Goal: Transaction & Acquisition: Book appointment/travel/reservation

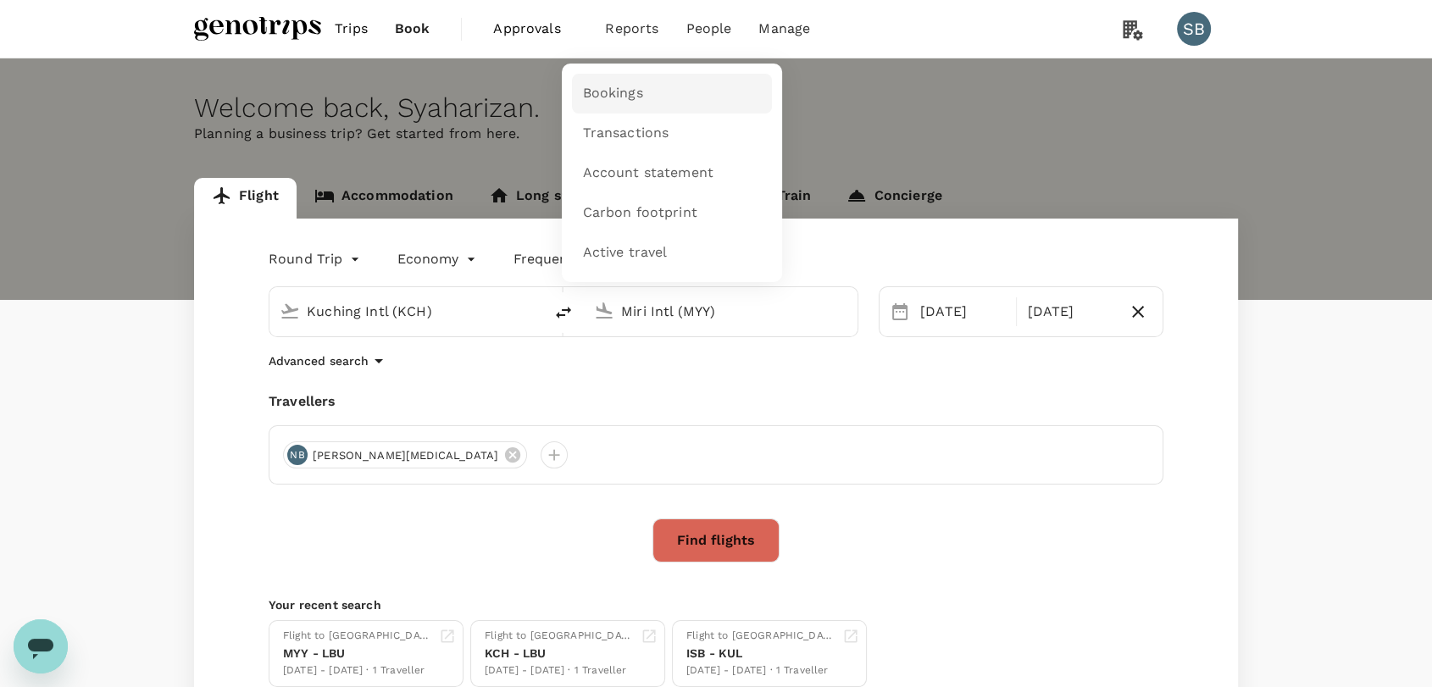
drag, startPoint x: 0, startPoint y: 0, endPoint x: 620, endPoint y: 103, distance: 628.8
click at [622, 101] on span "Bookings" at bounding box center [612, 93] width 60 height 19
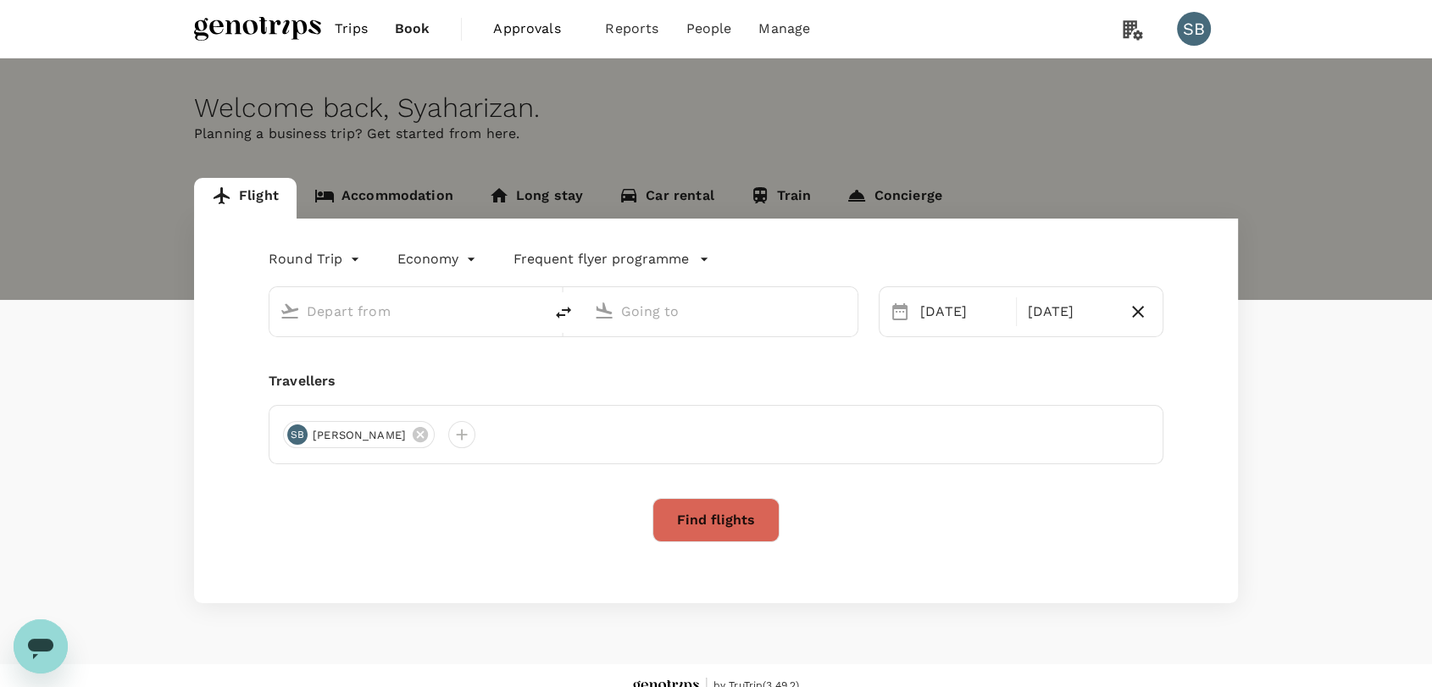
type input "Kuching Intl (KCH)"
type input "Miri Intl (MYY)"
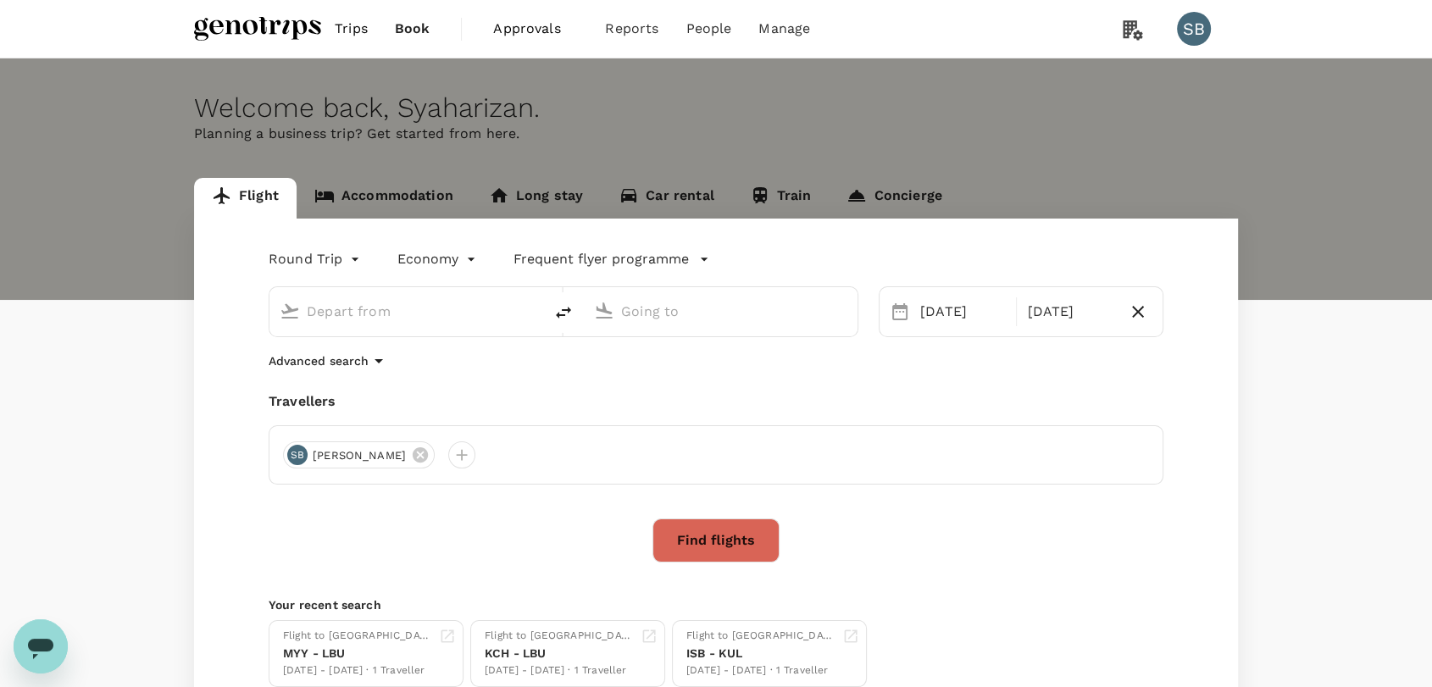
type input "Kuching Intl (KCH)"
type input "Miri Intl (MYY)"
click at [505, 451] on icon at bounding box center [512, 455] width 15 height 15
click at [289, 453] on div at bounding box center [296, 455] width 27 height 27
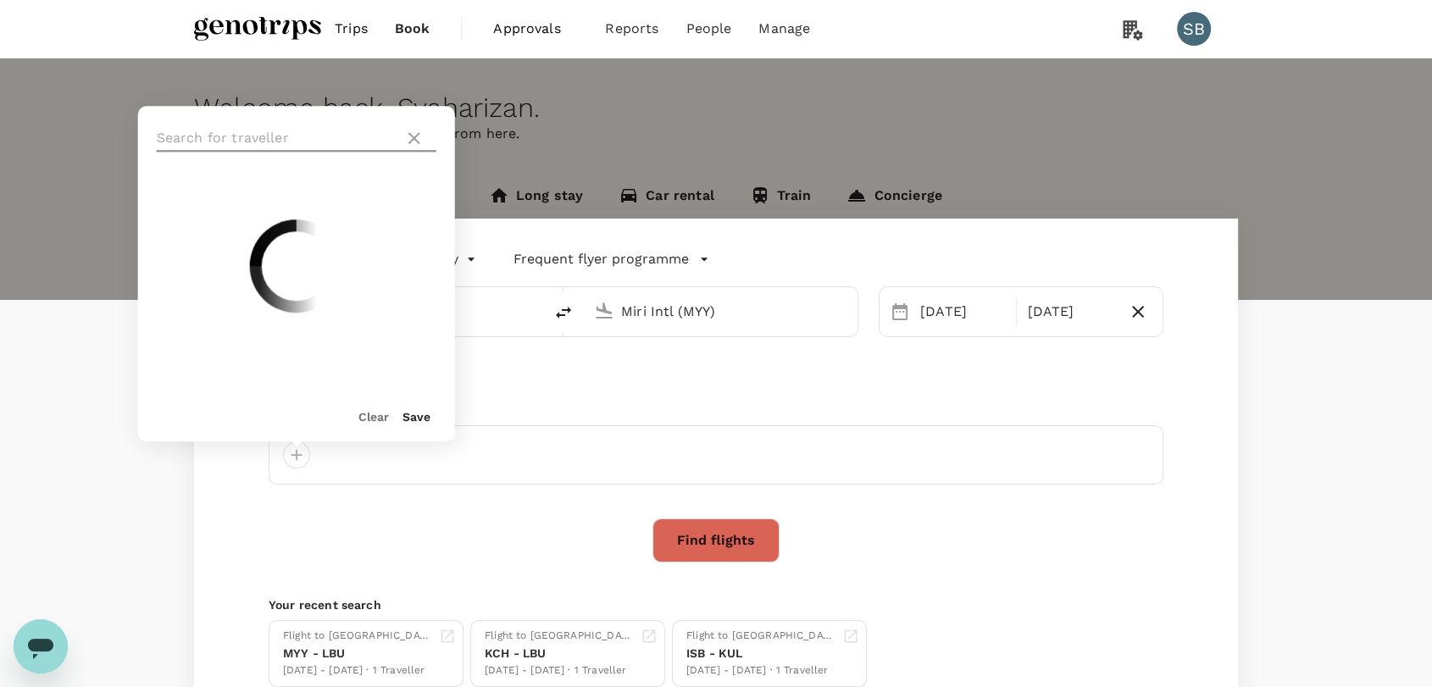
click at [292, 130] on input "text" at bounding box center [277, 138] width 241 height 27
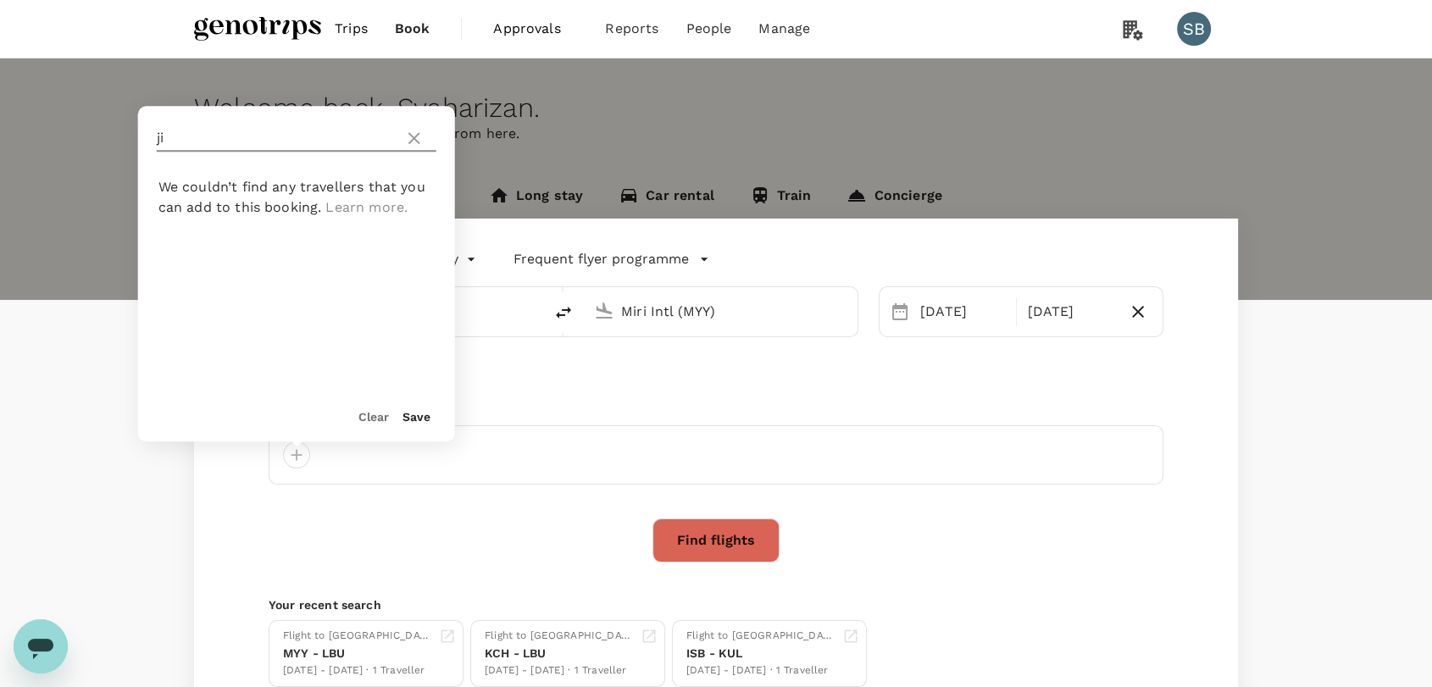
type input "j"
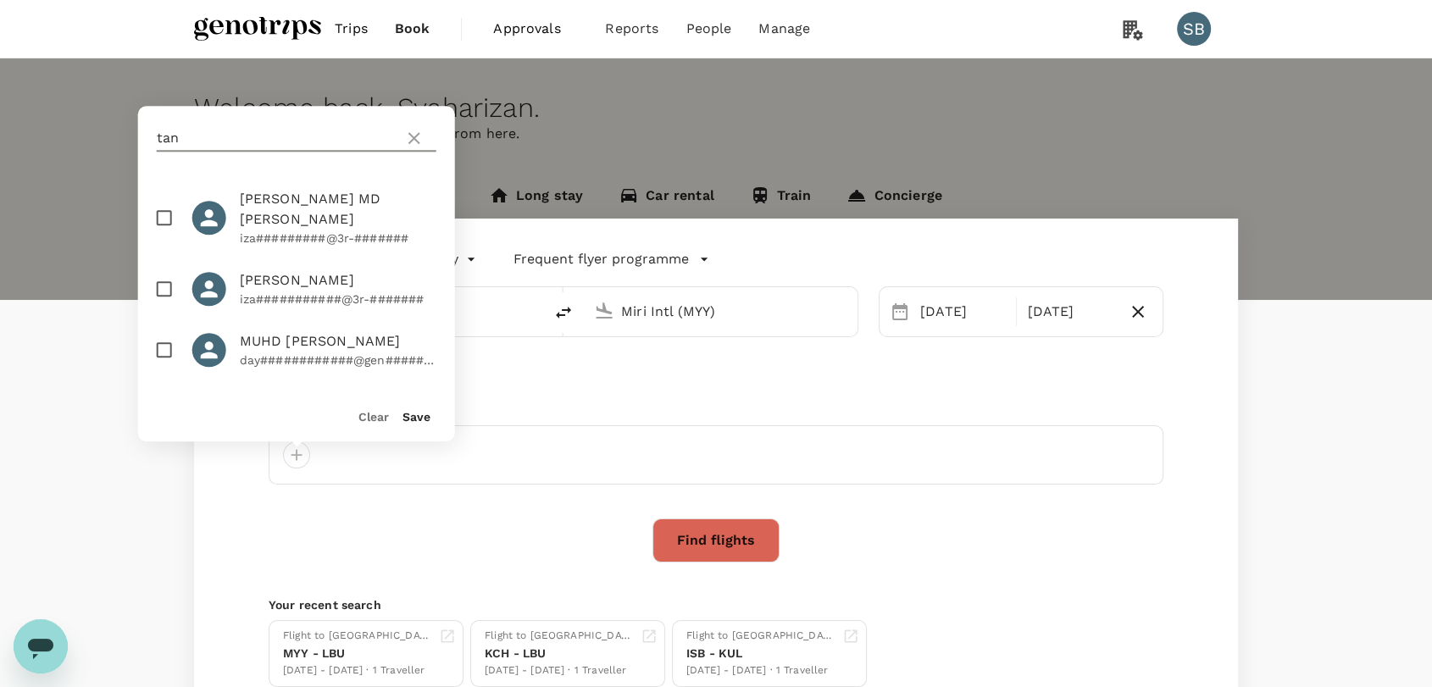
type input "tan"
drag, startPoint x: 215, startPoint y: 140, endPoint x: 107, endPoint y: 127, distance: 109.2
click at [108, 127] on div "Welcome back , Syaharizan . Planning a business trip? Get started from here. Fl…" at bounding box center [716, 386] width 1432 height 656
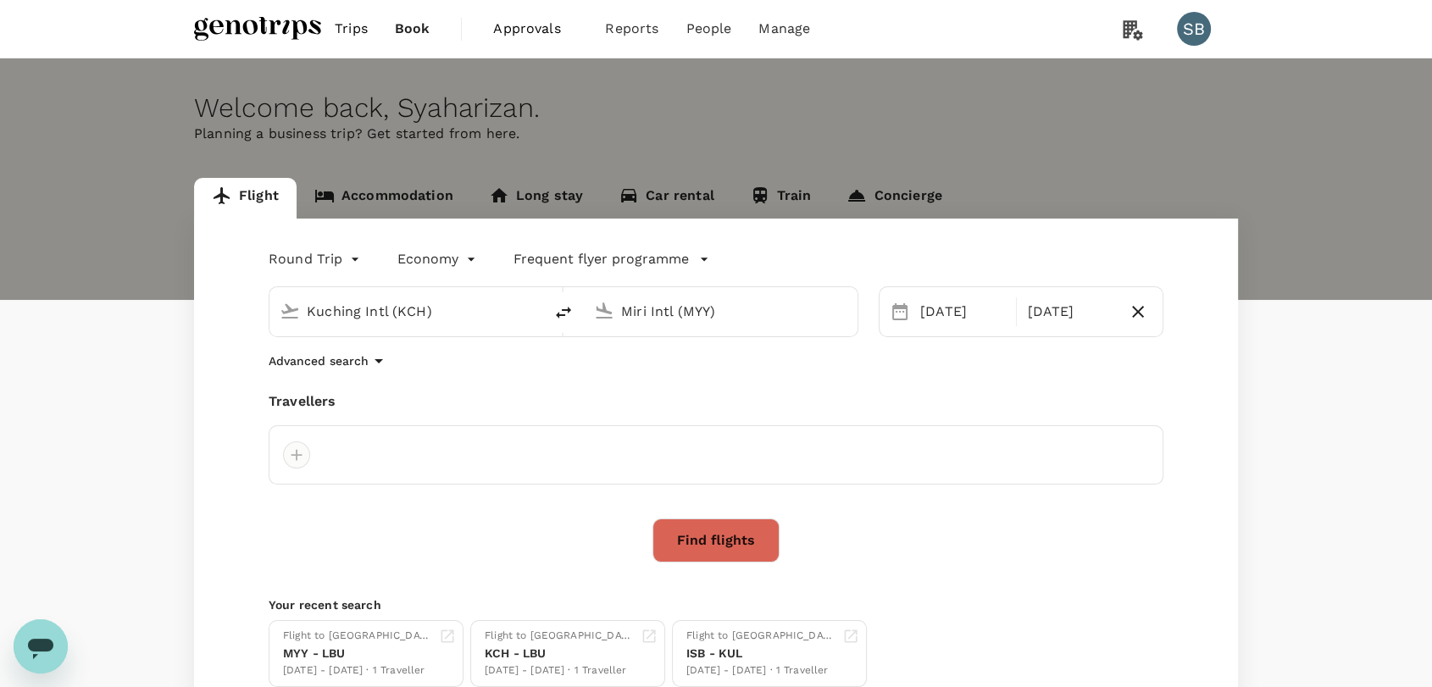
click at [301, 450] on div at bounding box center [296, 455] width 27 height 27
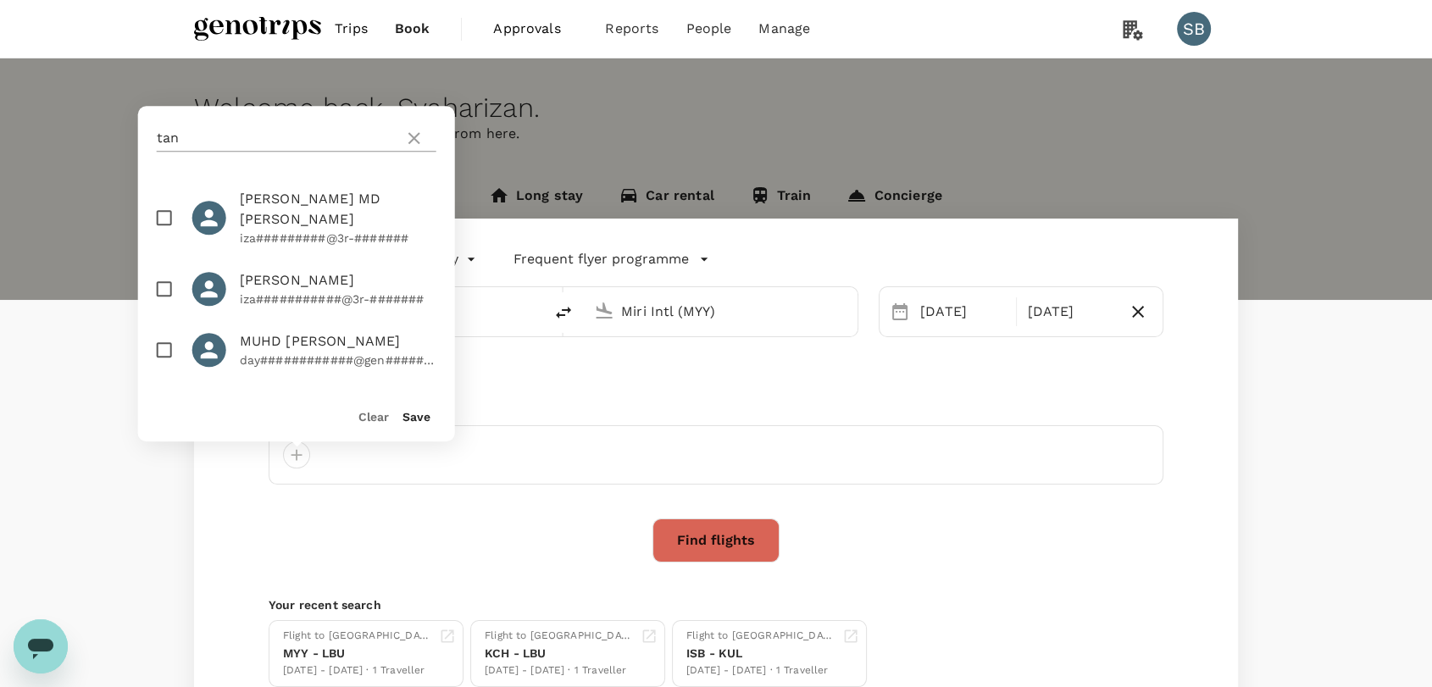
click at [192, 133] on input "tan" at bounding box center [277, 138] width 241 height 27
type input "t"
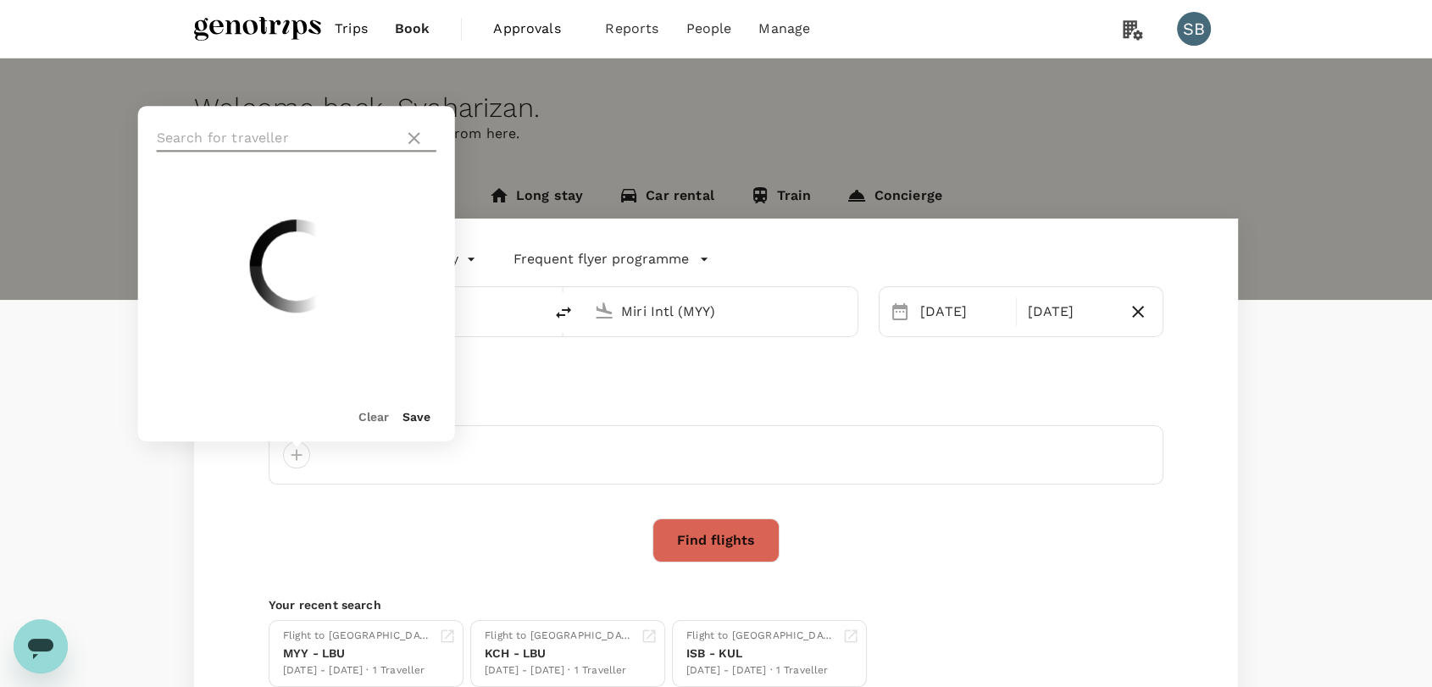
paste input "[PERSON_NAME]"
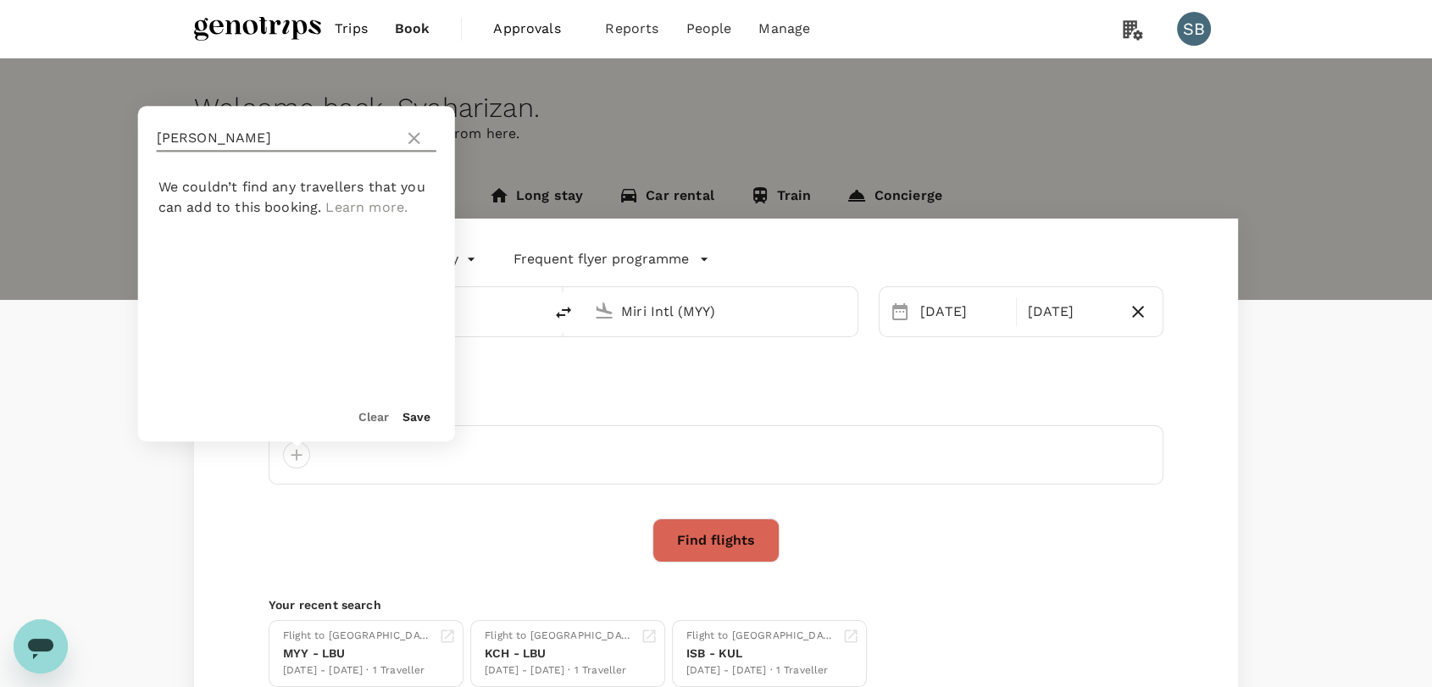
type input "[PERSON_NAME]"
click at [414, 135] on icon at bounding box center [414, 138] width 20 height 20
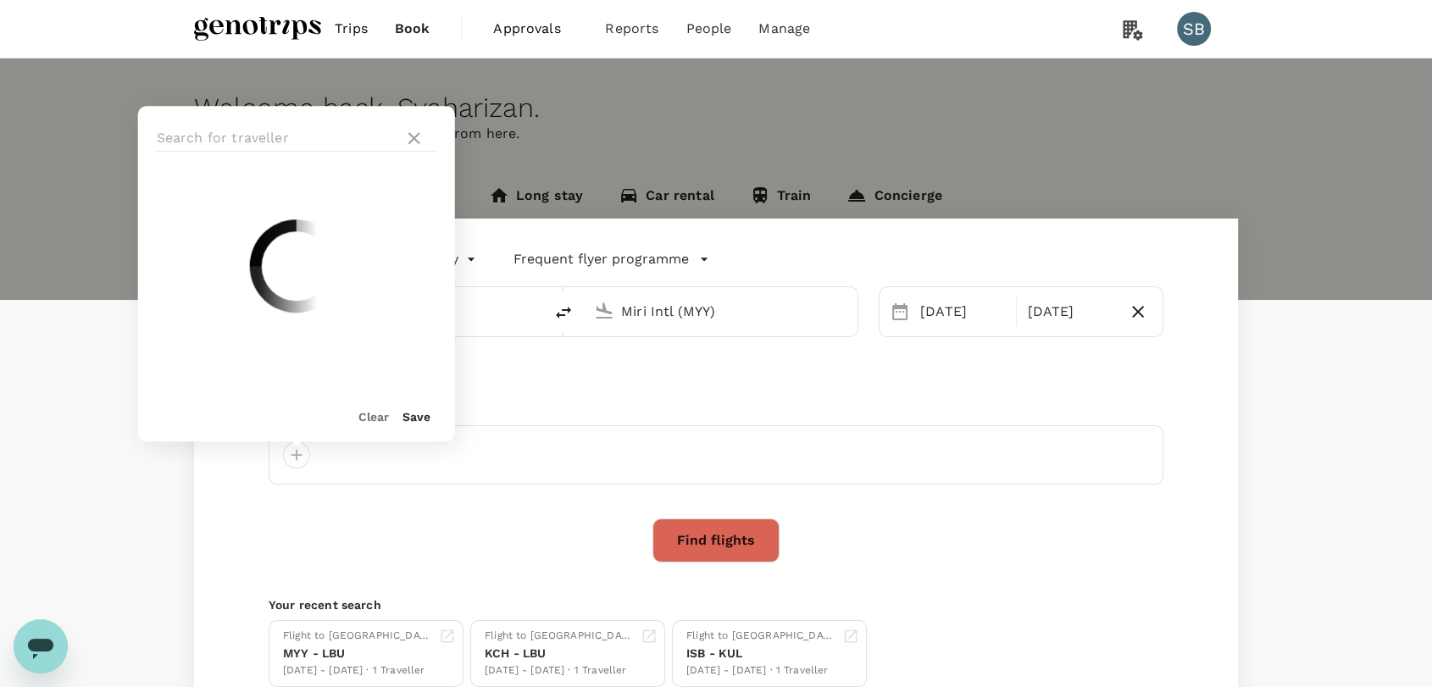
click at [265, 117] on div at bounding box center [296, 138] width 317 height 64
click at [251, 136] on input "text" at bounding box center [277, 138] width 241 height 27
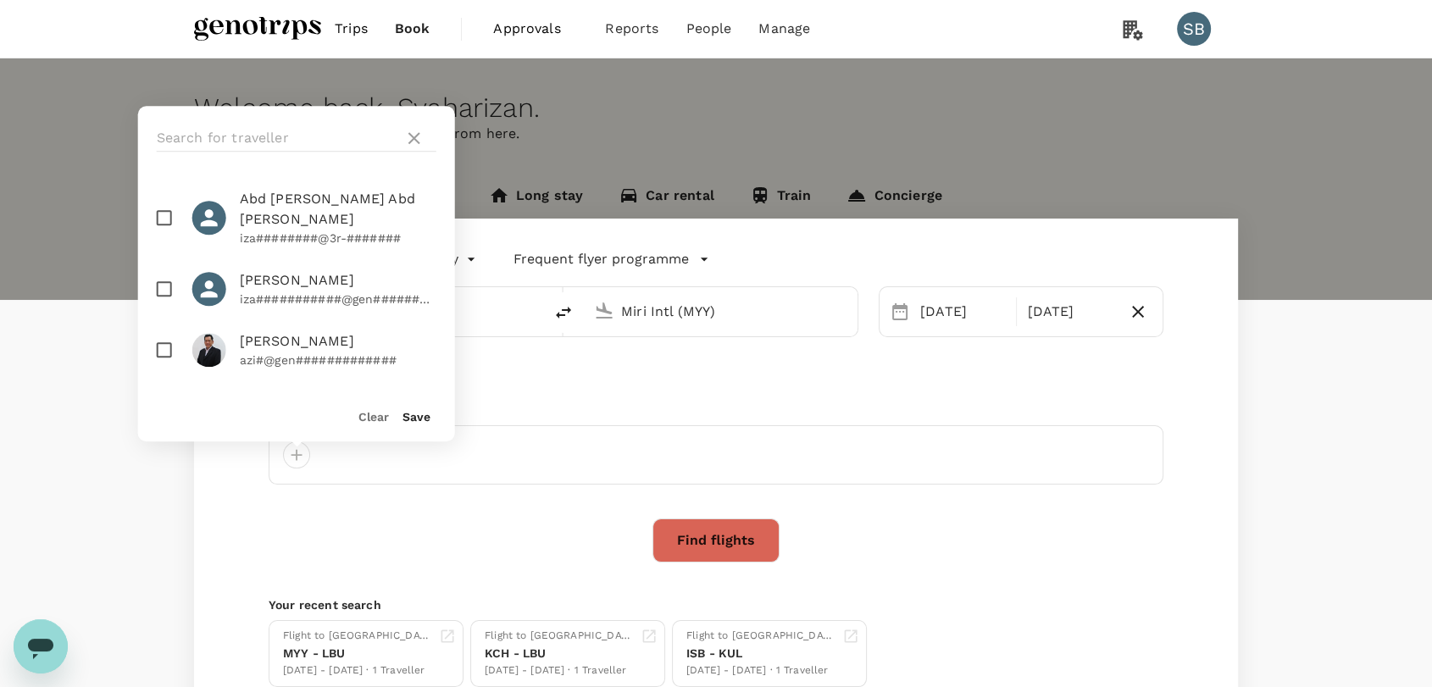
click at [158, 334] on input "checkbox" at bounding box center [165, 350] width 36 height 36
checkbox input "true"
click at [414, 429] on div "Clear Save" at bounding box center [290, 409] width 331 height 64
click at [414, 421] on button "Save" at bounding box center [417, 417] width 28 height 14
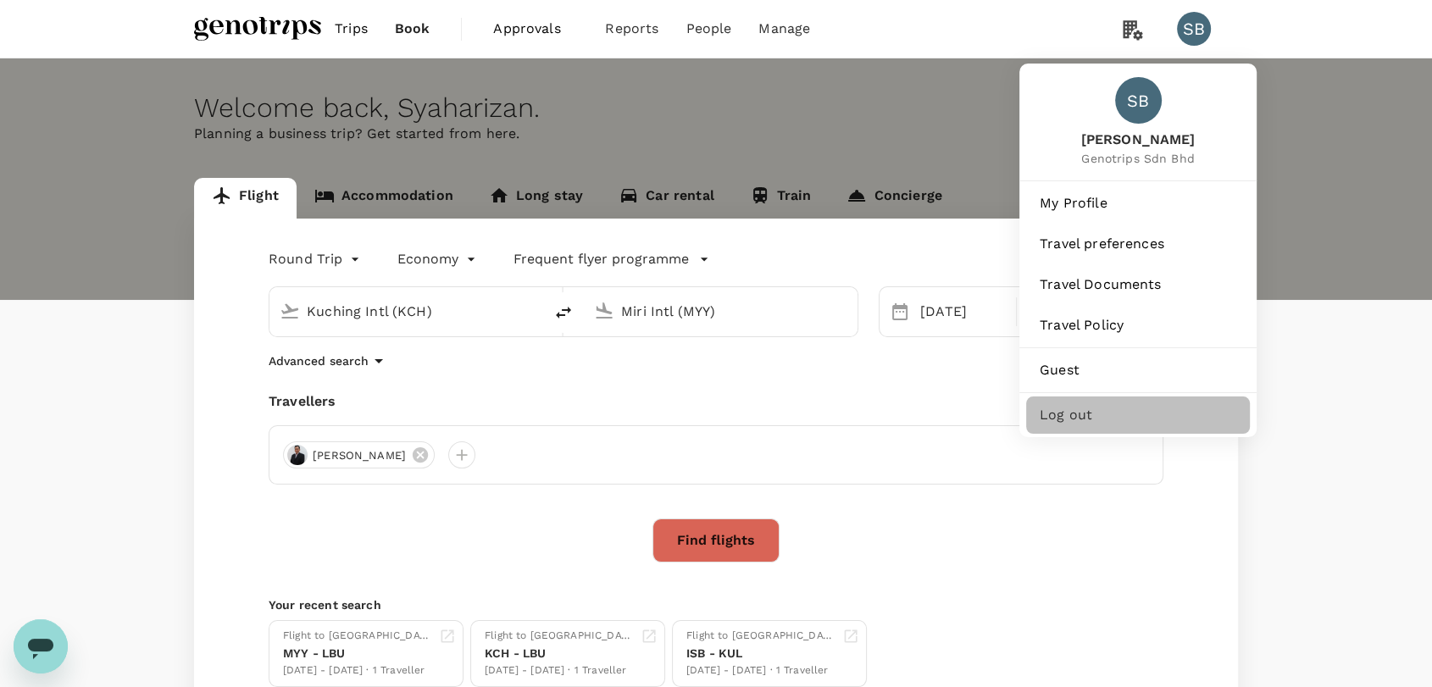
drag, startPoint x: 1155, startPoint y: 427, endPoint x: 1159, endPoint y: 416, distance: 11.8
click at [1159, 418] on div "Log out" at bounding box center [1138, 415] width 224 height 37
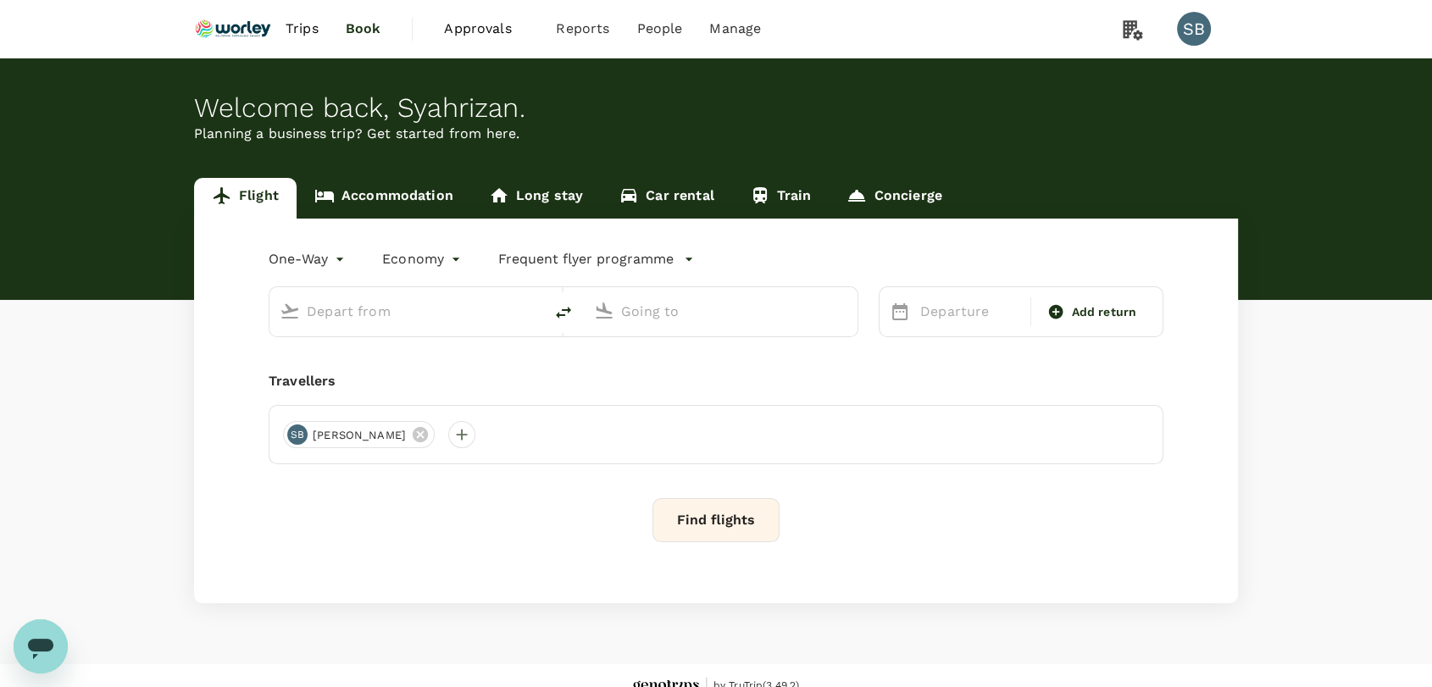
type input "roundtrip"
type input "Miri Intl (MYY)"
type input "Kota Kinabalu Intl (BKI)"
